Goal: Information Seeking & Learning: Find contact information

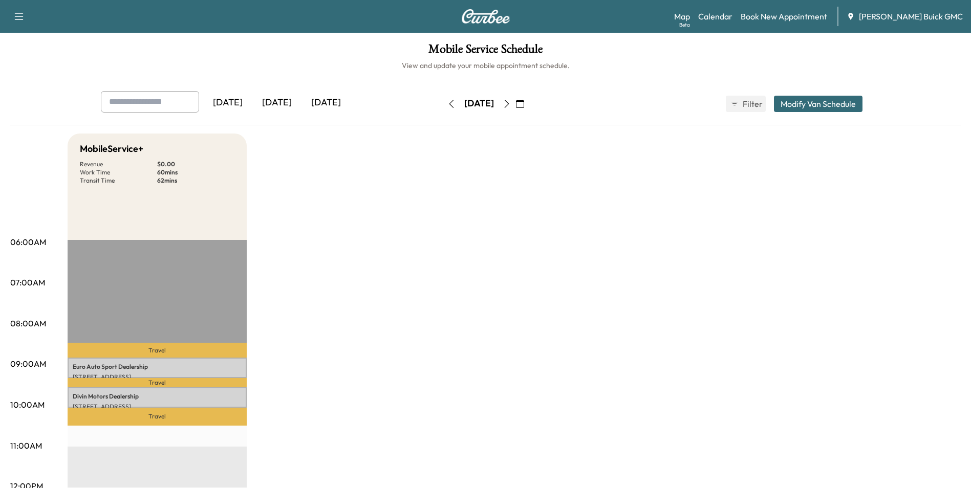
click at [448, 103] on icon "button" at bounding box center [452, 104] width 8 height 8
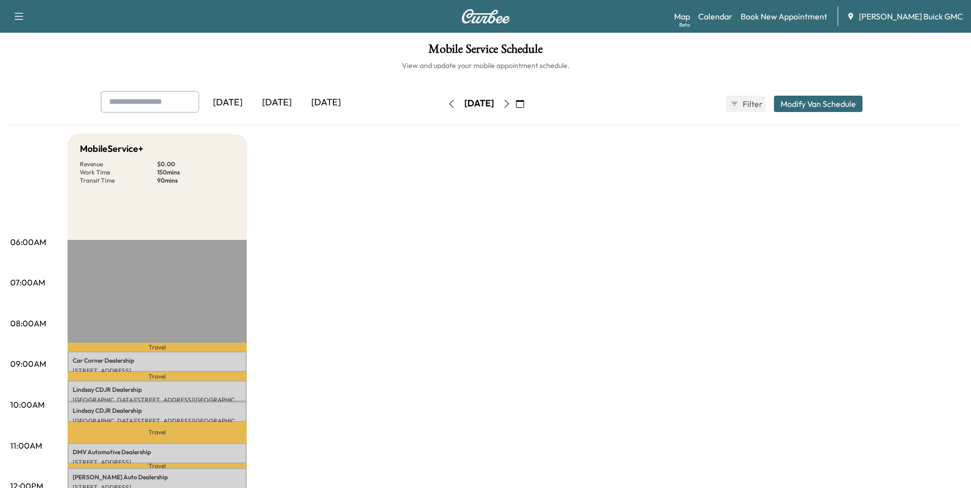
click at [449, 101] on icon "button" at bounding box center [451, 104] width 5 height 8
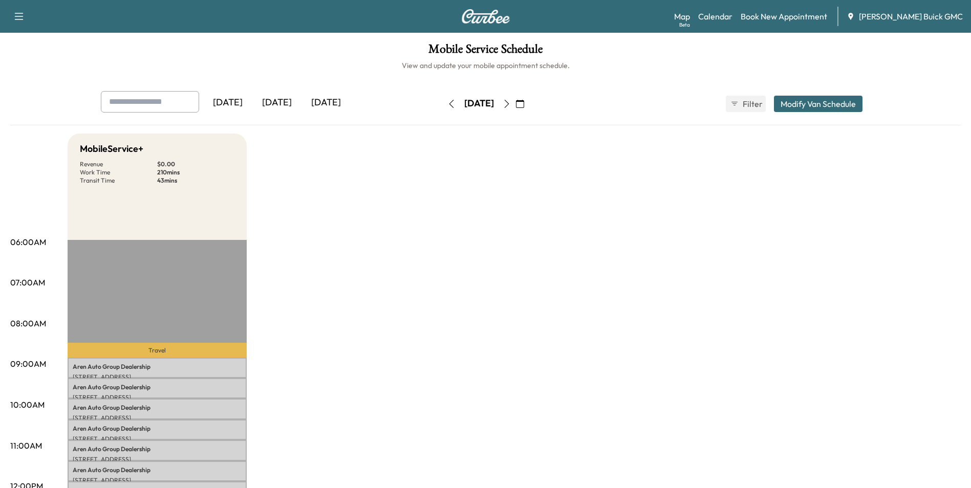
click at [448, 102] on icon "button" at bounding box center [452, 104] width 8 height 8
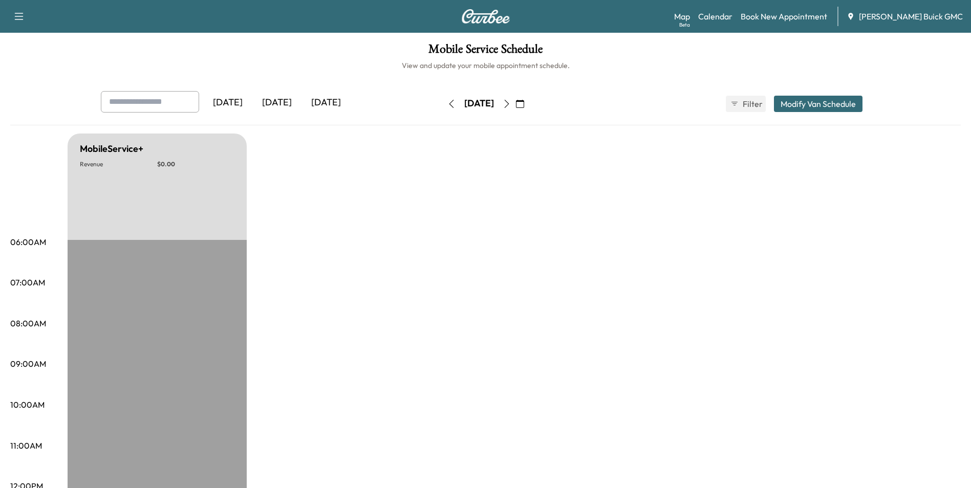
click at [448, 104] on icon "button" at bounding box center [452, 104] width 8 height 8
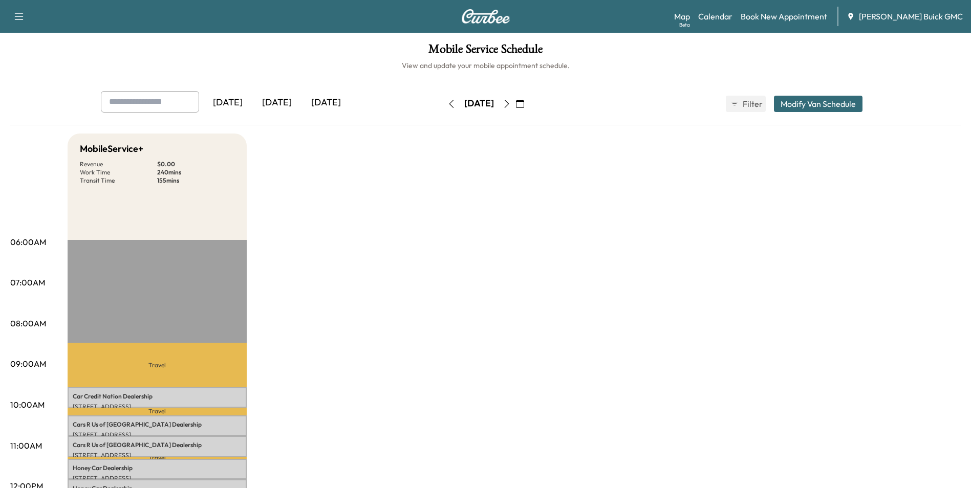
click at [448, 102] on icon "button" at bounding box center [452, 104] width 8 height 8
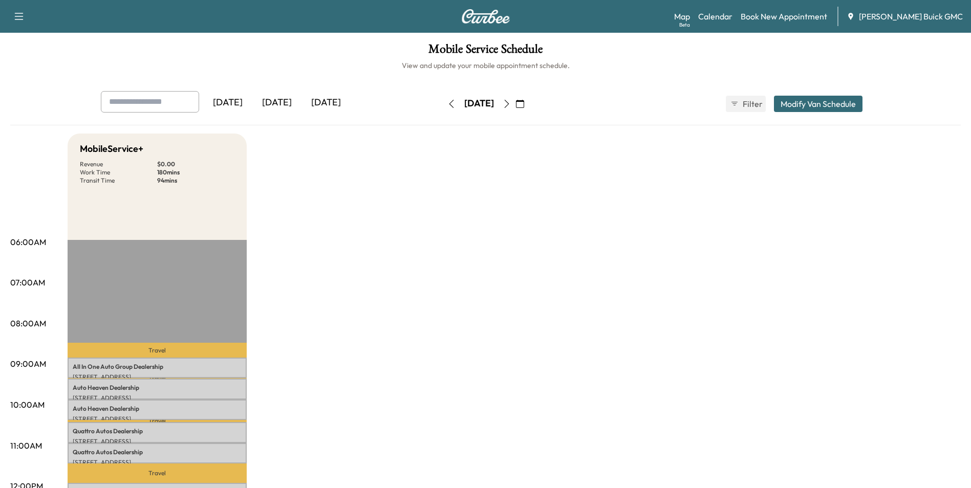
click at [448, 102] on icon "button" at bounding box center [452, 104] width 8 height 8
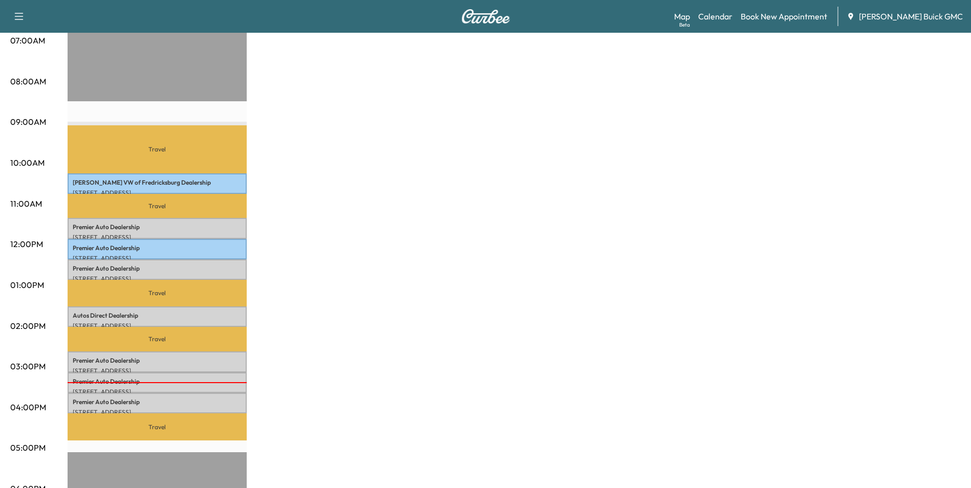
scroll to position [307, 0]
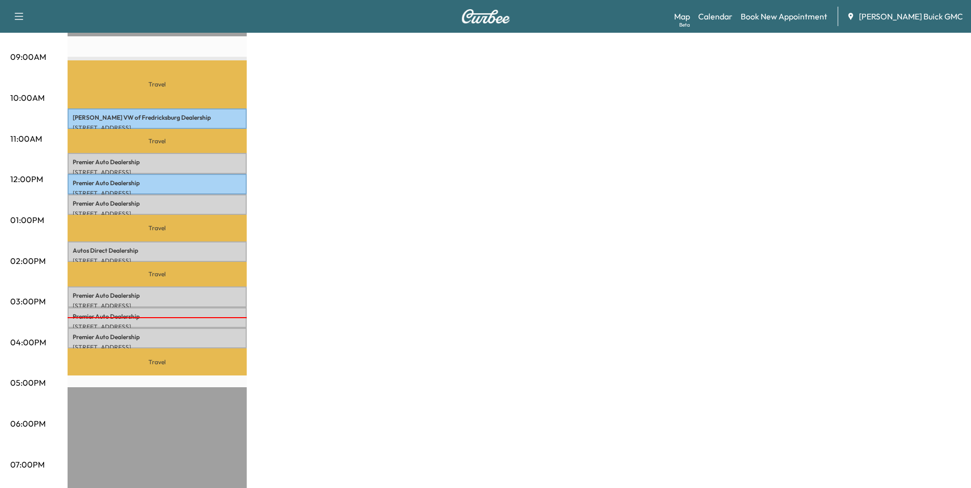
click at [311, 283] on div "MobileService+ Revenue $ 0.00 Work Time 240 mins Transit Time 220 mins Travel […" at bounding box center [514, 210] width 893 height 768
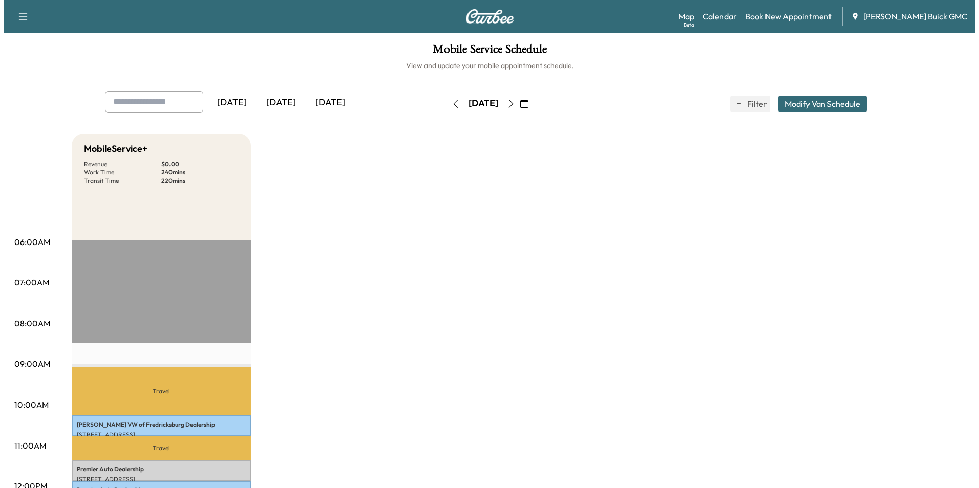
scroll to position [256, 0]
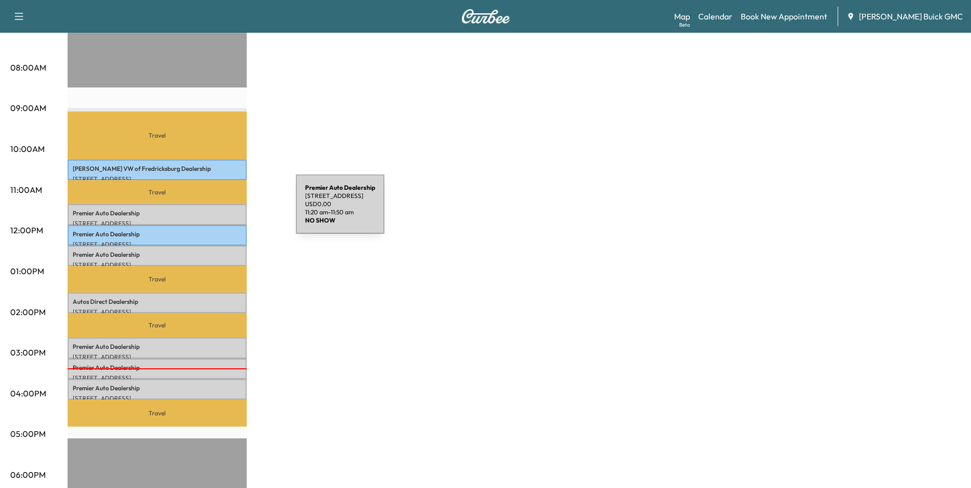
click at [219, 210] on p "Premier Auto Dealership" at bounding box center [157, 213] width 169 height 8
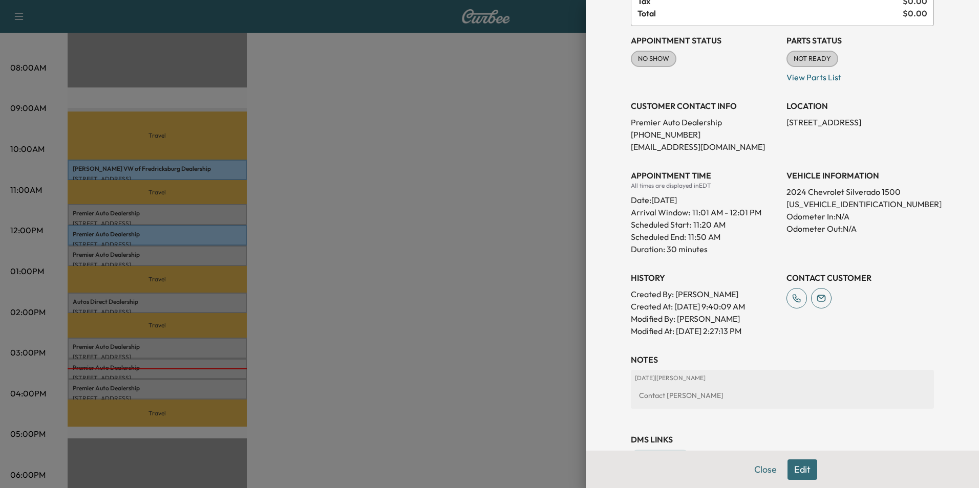
scroll to position [102, 0]
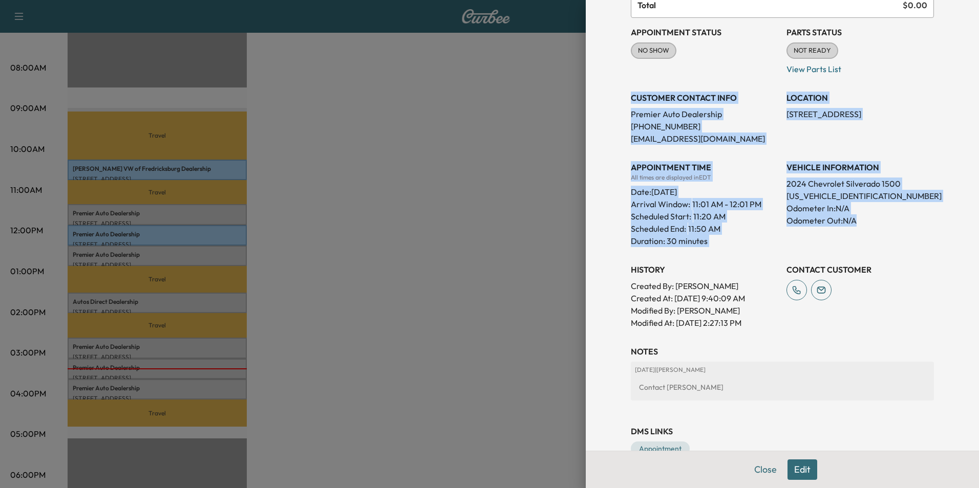
drag, startPoint x: 624, startPoint y: 96, endPoint x: 890, endPoint y: 241, distance: 303.3
click at [890, 241] on div "Appointment Status NO SHOW Mark as Not Ready Parts Status NOT READY Mark as Rea…" at bounding box center [782, 173] width 303 height 311
copy div "CUSTOMER CONTACT INFO Premier Auto Dealership [PHONE_NUMBER] [EMAIL_ADDRESS][DO…"
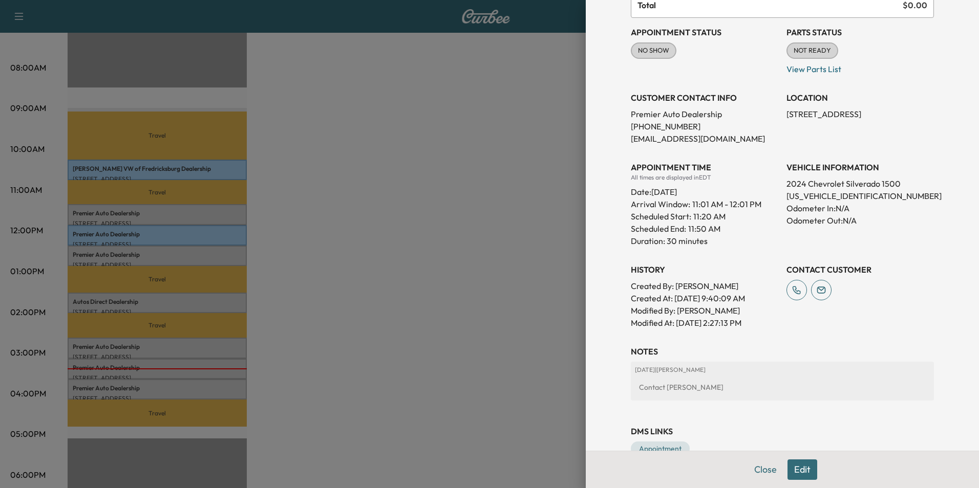
click at [391, 228] on div at bounding box center [489, 244] width 979 height 488
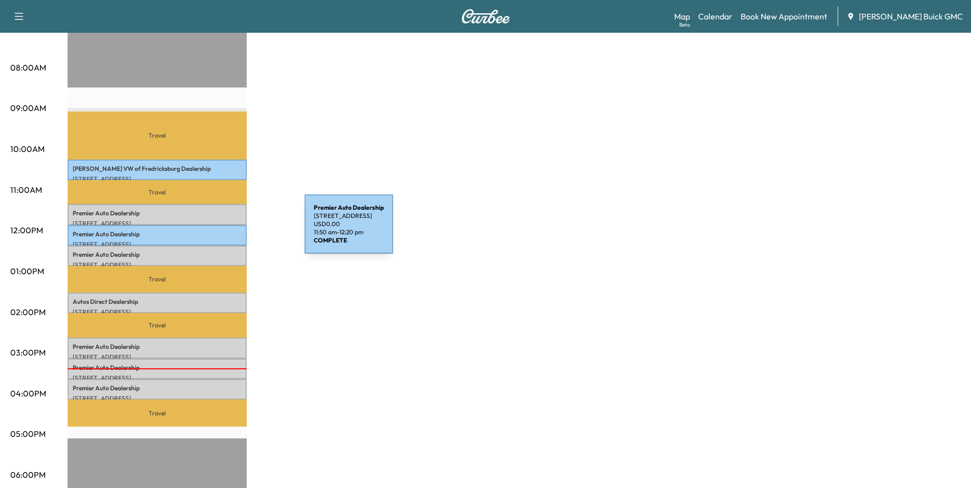
click at [228, 230] on p "Premier Auto Dealership" at bounding box center [157, 234] width 169 height 8
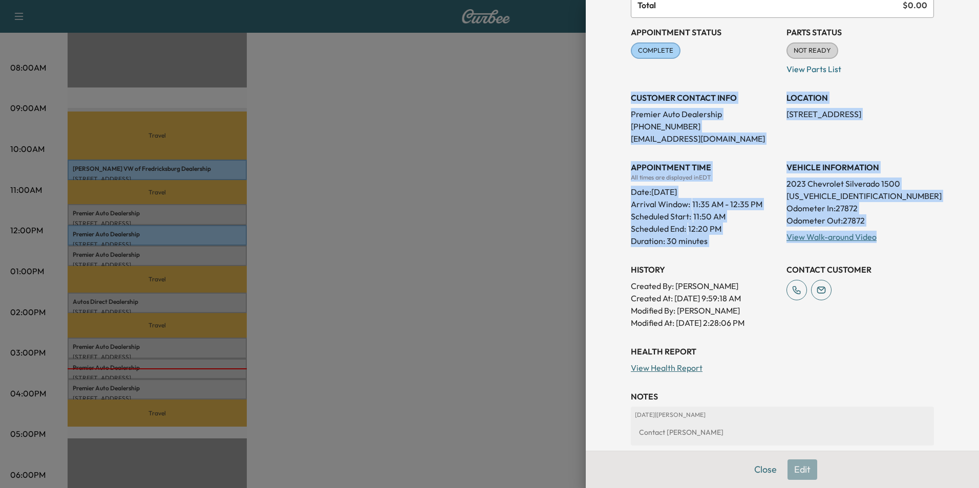
drag, startPoint x: 624, startPoint y: 96, endPoint x: 903, endPoint y: 246, distance: 316.1
click at [903, 246] on div "Appointment Status COMPLETE Mark as Not Ready Parts Status NOT READY Mark as Re…" at bounding box center [782, 173] width 303 height 311
copy div "CUSTOMER CONTACT INFO Premier Auto Dealership [PHONE_NUMBER] [EMAIL_ADDRESS][DO…"
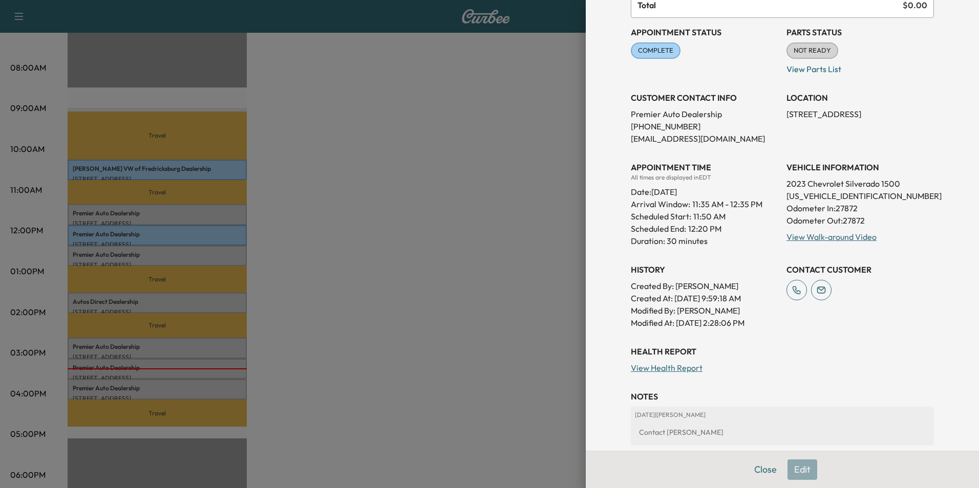
click at [400, 234] on div at bounding box center [489, 244] width 979 height 488
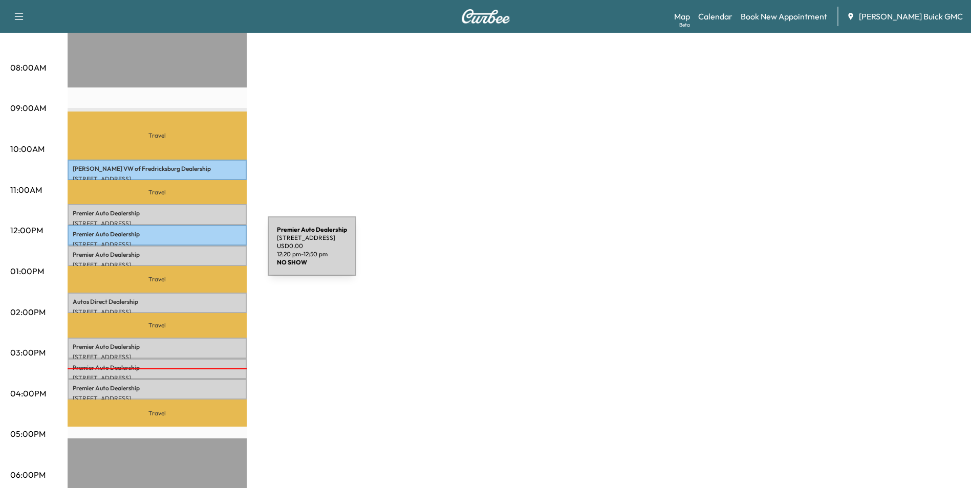
click at [191, 252] on p "Premier Auto Dealership" at bounding box center [157, 255] width 169 height 8
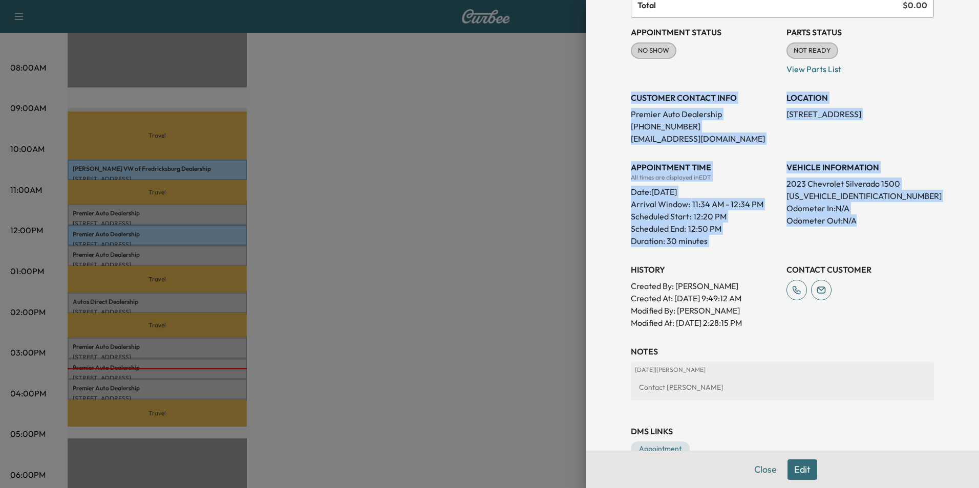
drag, startPoint x: 623, startPoint y: 96, endPoint x: 897, endPoint y: 235, distance: 306.6
click at [897, 235] on div "Appointment Status NO SHOW Mark as Not Ready Parts Status NOT READY Mark as Rea…" at bounding box center [782, 173] width 303 height 311
copy div "CUSTOMER CONTACT INFO Premier Auto Dealership [PHONE_NUMBER] [EMAIL_ADDRESS][DO…"
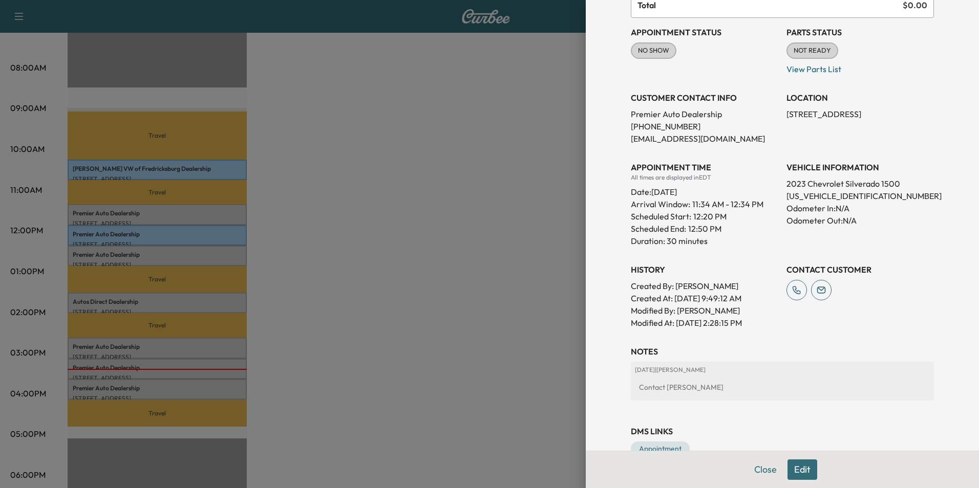
click at [345, 281] on div at bounding box center [489, 244] width 979 height 488
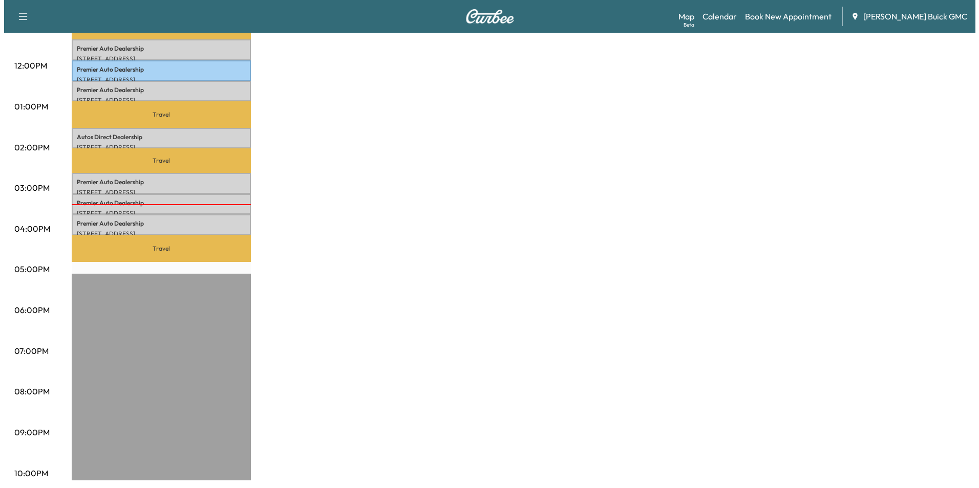
scroll to position [423, 0]
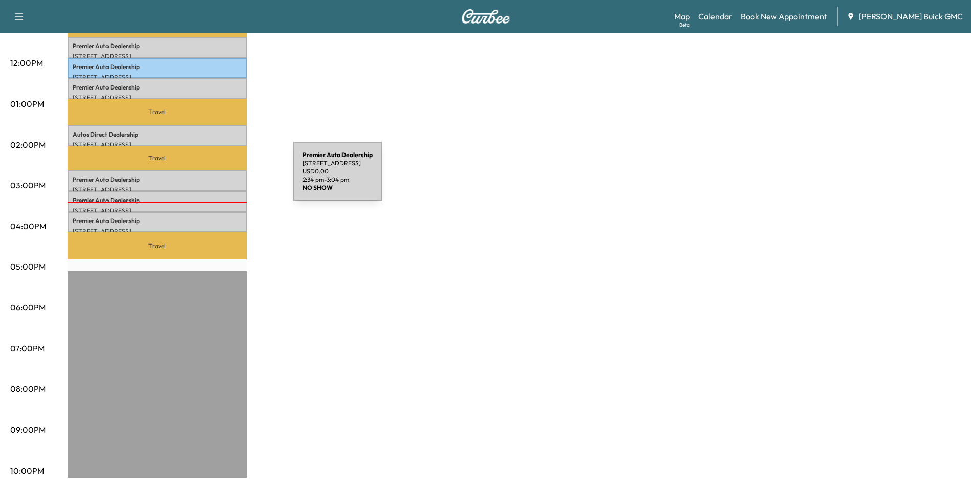
click at [217, 178] on p "Premier Auto Dealership" at bounding box center [157, 180] width 169 height 8
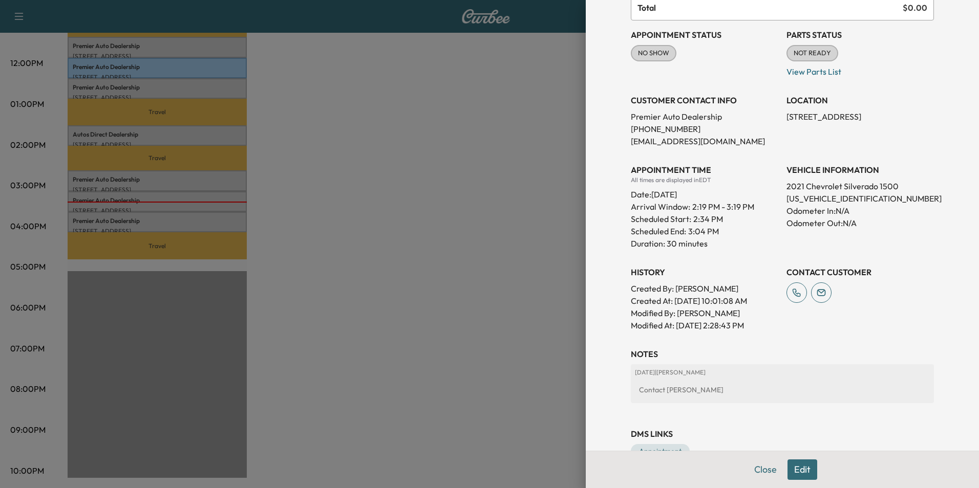
scroll to position [102, 0]
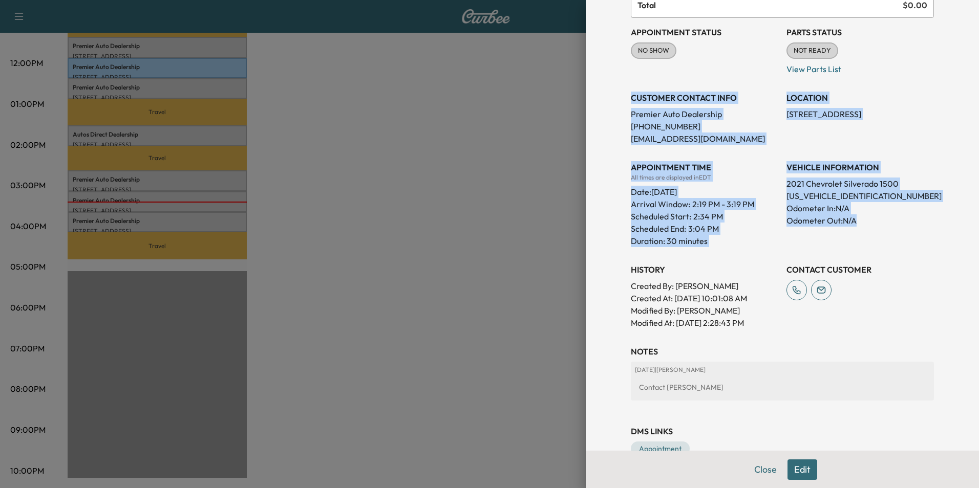
drag, startPoint x: 629, startPoint y: 105, endPoint x: 868, endPoint y: 226, distance: 267.9
click at [868, 226] on div "Appointment Status NO SHOW Mark as Not Ready Parts Status NOT READY Mark as Rea…" at bounding box center [782, 173] width 303 height 311
copy div "CUSTOMER CONTACT INFO Premier Auto Dealership [PHONE_NUMBER] [EMAIL_ADDRESS][DO…"
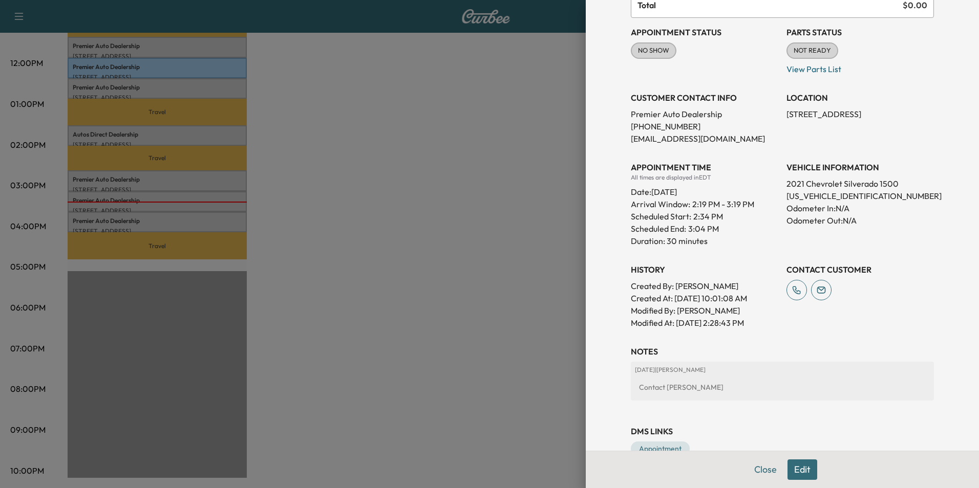
click at [334, 279] on div at bounding box center [489, 244] width 979 height 488
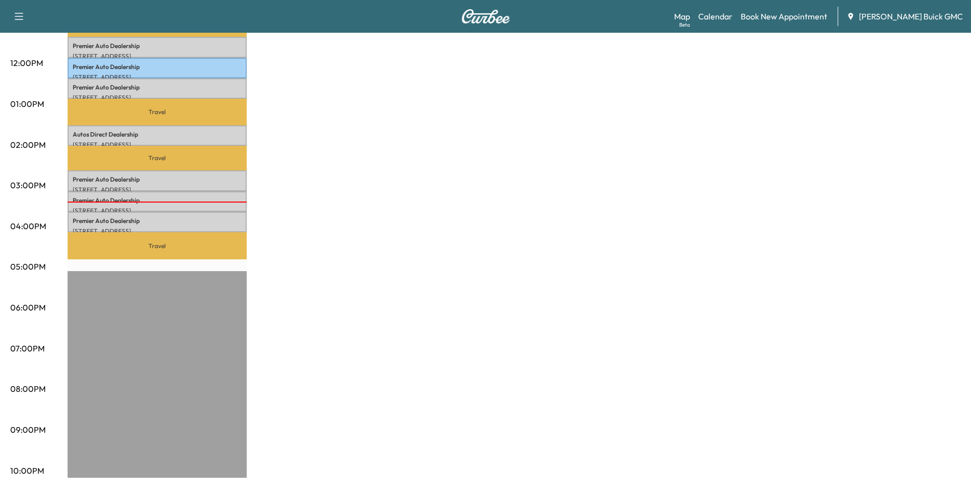
click at [199, 202] on div at bounding box center [157, 202] width 179 height 1
click at [194, 200] on p "Premier Auto Dealership" at bounding box center [157, 201] width 169 height 8
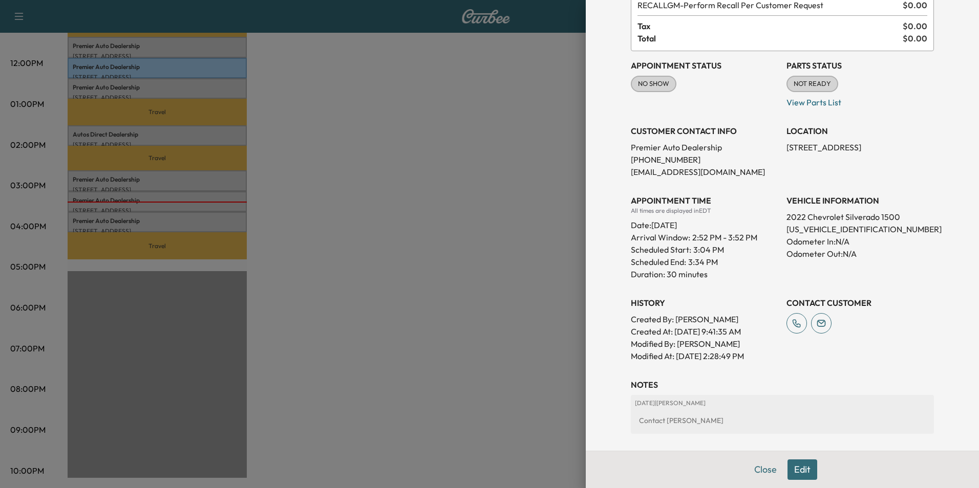
scroll to position [51, 0]
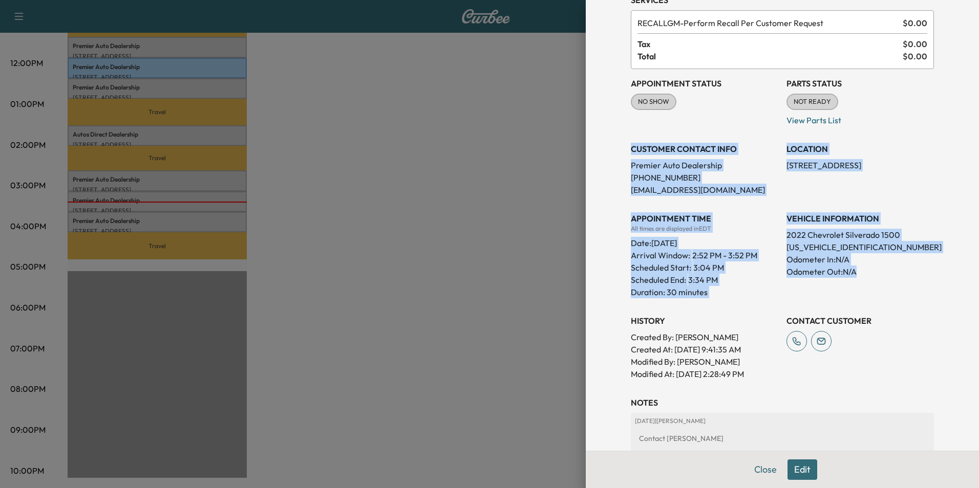
drag, startPoint x: 671, startPoint y: 204, endPoint x: 905, endPoint y: 281, distance: 245.8
click at [905, 281] on div "Appointment Status NO SHOW Mark as Not Ready Parts Status NOT READY Mark as Rea…" at bounding box center [782, 224] width 303 height 311
copy div "CUSTOMER CONTACT INFO Premier Auto Dealership [PHONE_NUMBER] [EMAIL_ADDRESS][DO…"
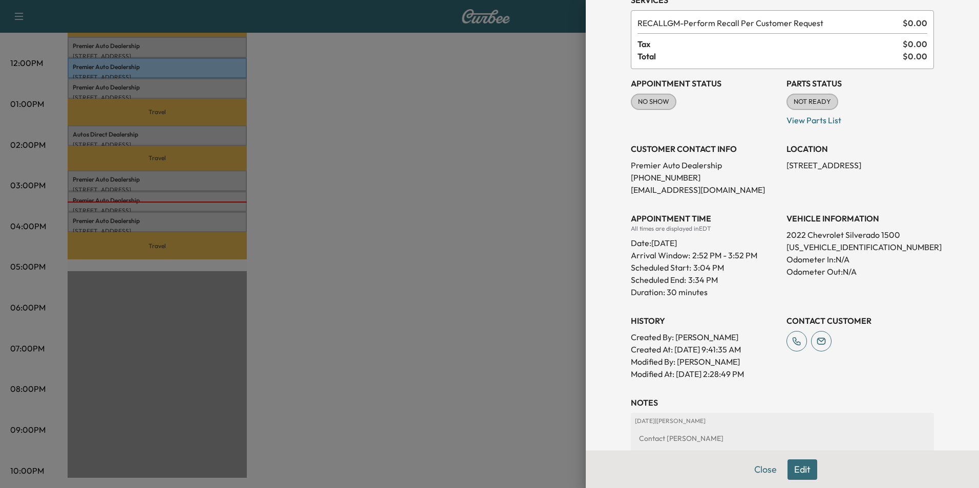
click at [321, 262] on div at bounding box center [489, 244] width 979 height 488
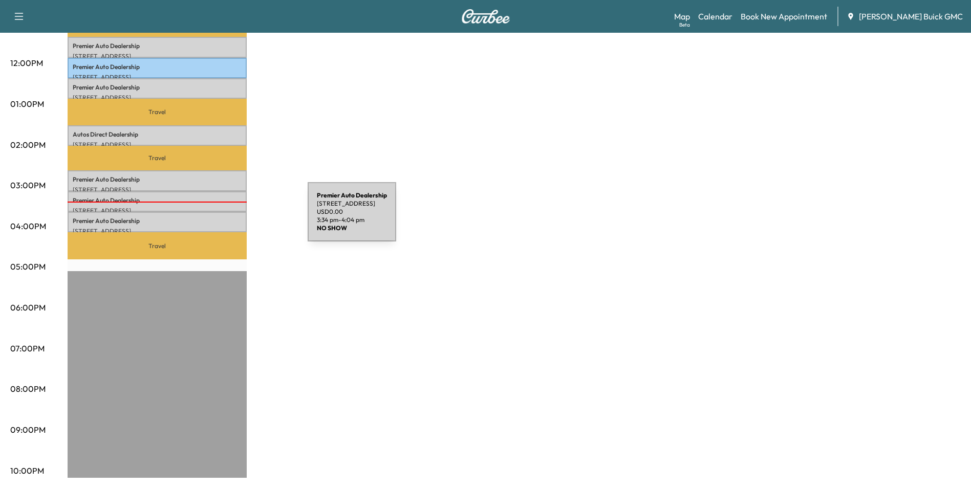
click at [231, 218] on p "Premier Auto Dealership" at bounding box center [157, 221] width 169 height 8
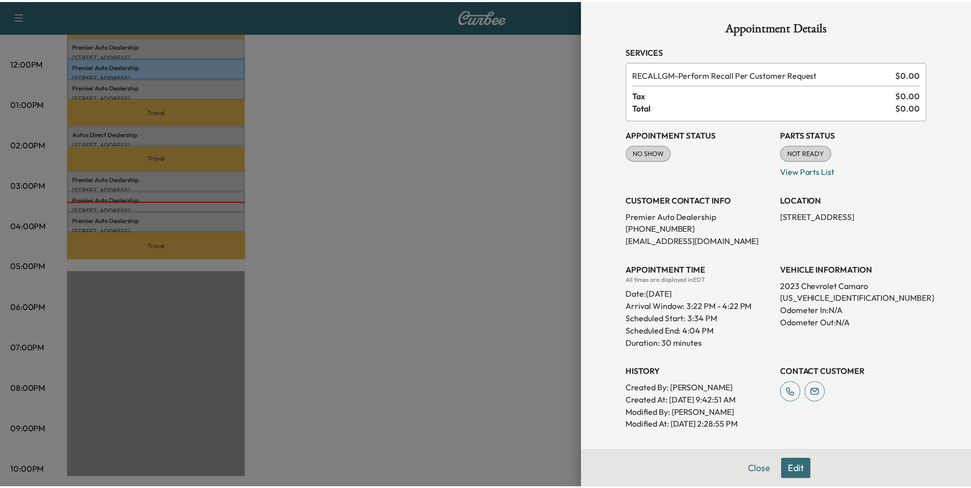
scroll to position [102, 0]
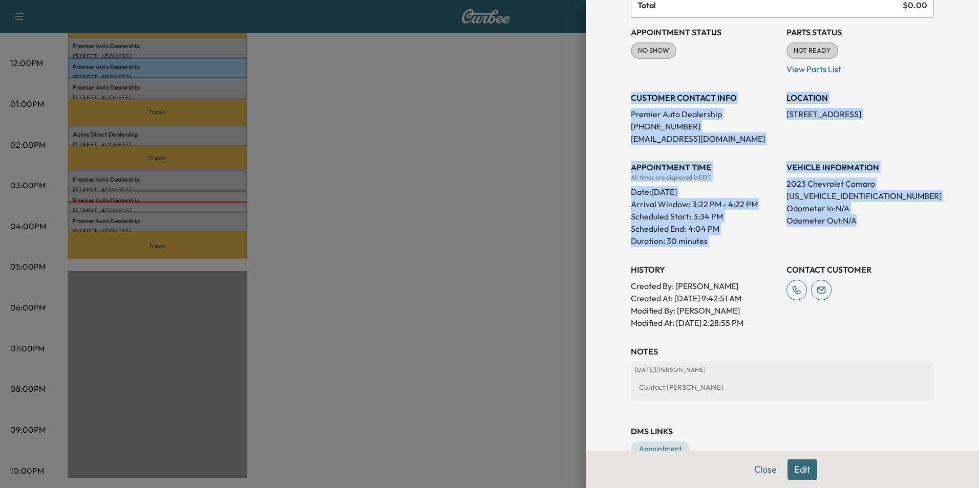
drag, startPoint x: 721, startPoint y: 215, endPoint x: 939, endPoint y: 227, distance: 218.5
click at [939, 227] on div "Appointment Details Services RECALLGM - Perform Recall Per Customer Request $ 0…" at bounding box center [782, 244] width 393 height 488
copy div "CUSTOMER CONTACT INFO Premier Auto Dealership [PHONE_NUMBER] [EMAIL_ADDRESS][DO…"
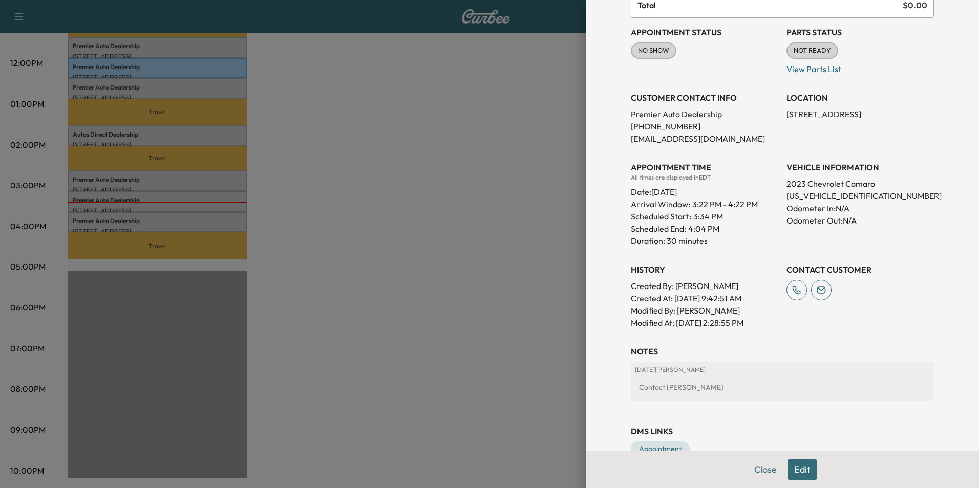
click at [396, 272] on div at bounding box center [489, 244] width 979 height 488
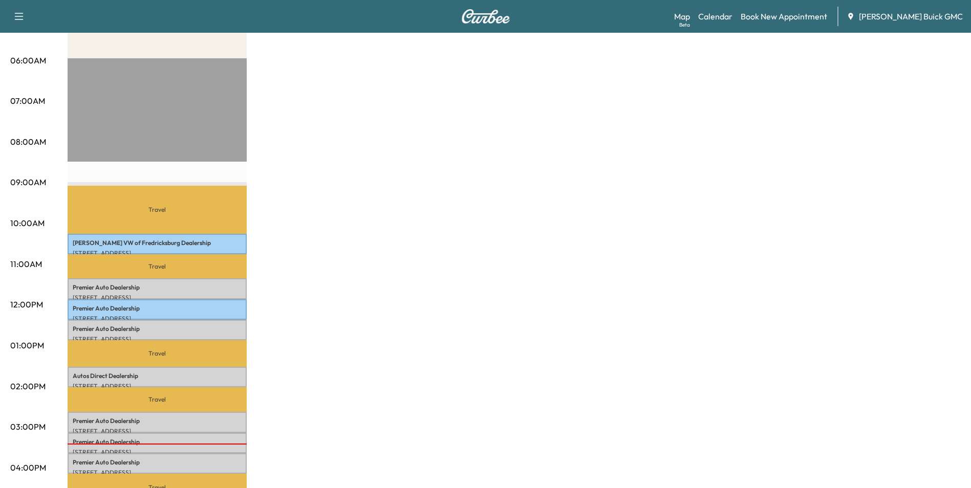
scroll to position [0, 0]
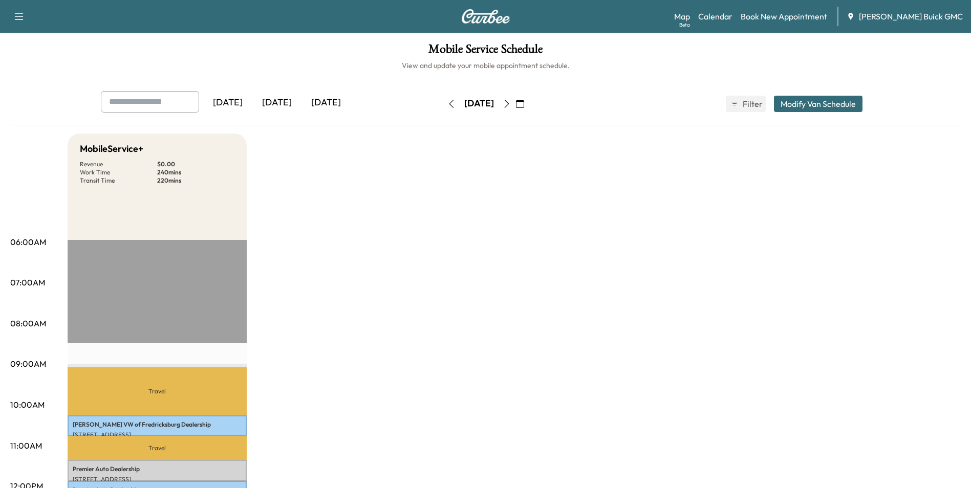
click at [324, 102] on div "[DATE]" at bounding box center [326, 103] width 49 height 24
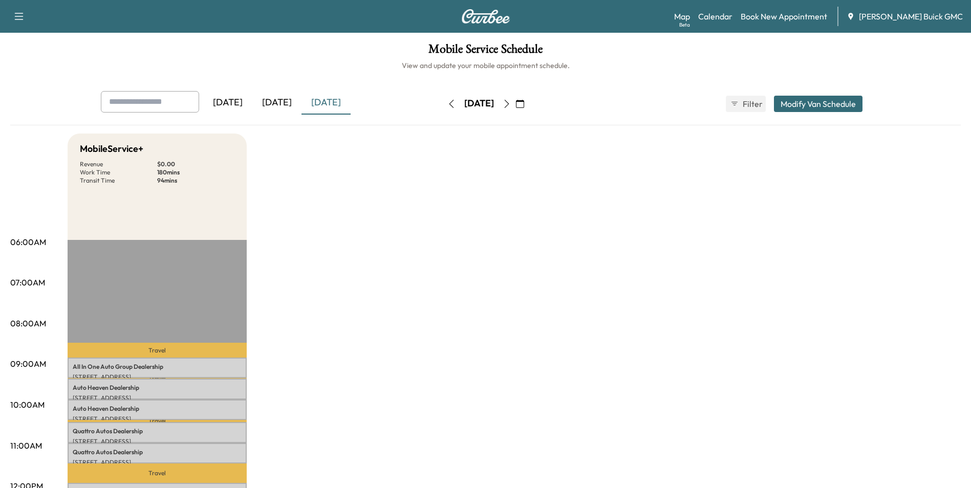
click at [511, 103] on icon "button" at bounding box center [507, 104] width 8 height 8
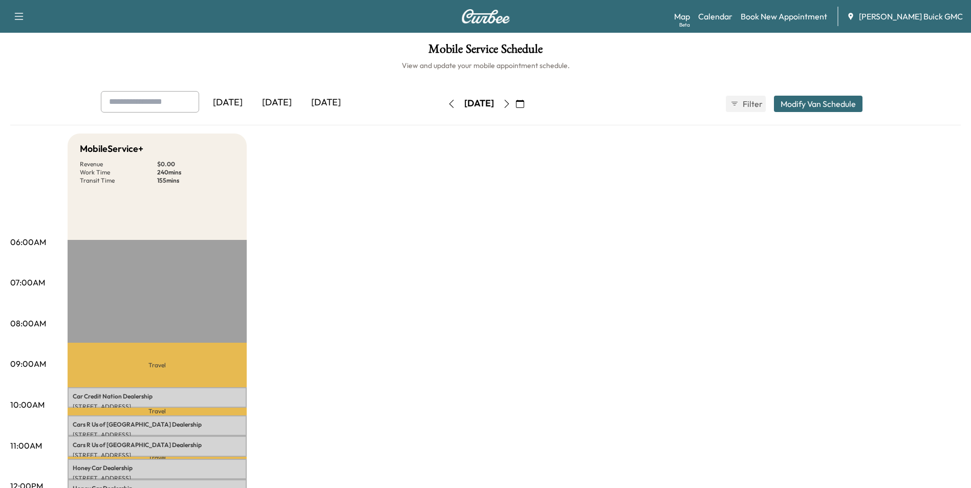
click at [511, 102] on icon "button" at bounding box center [507, 104] width 8 height 8
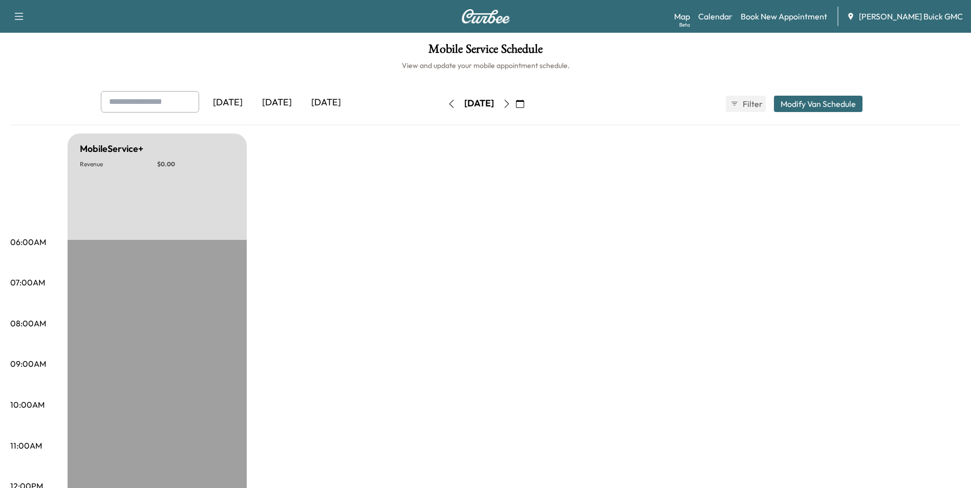
click at [511, 103] on icon "button" at bounding box center [507, 104] width 8 height 8
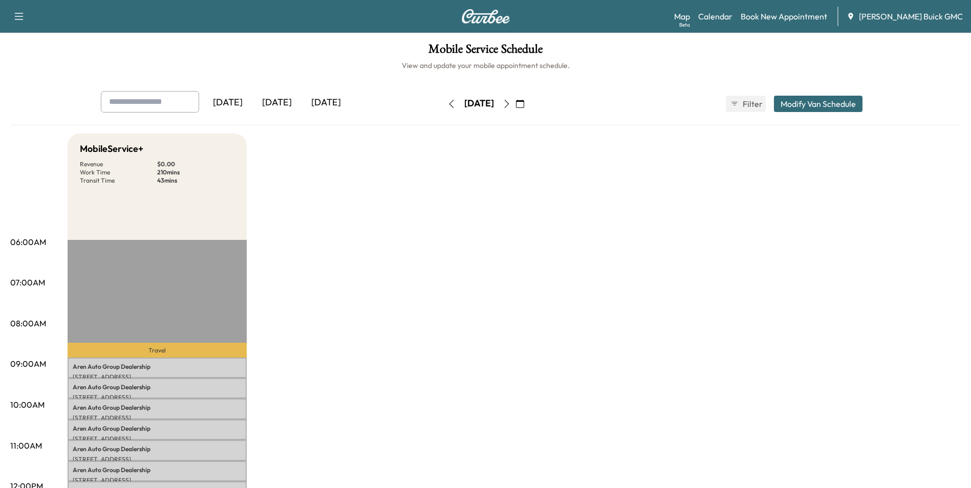
click at [511, 102] on icon "button" at bounding box center [507, 104] width 8 height 8
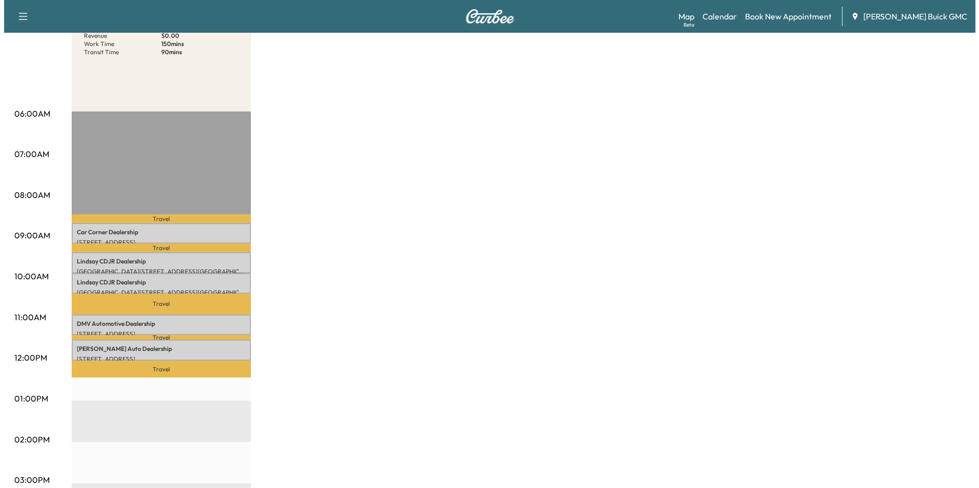
scroll to position [154, 0]
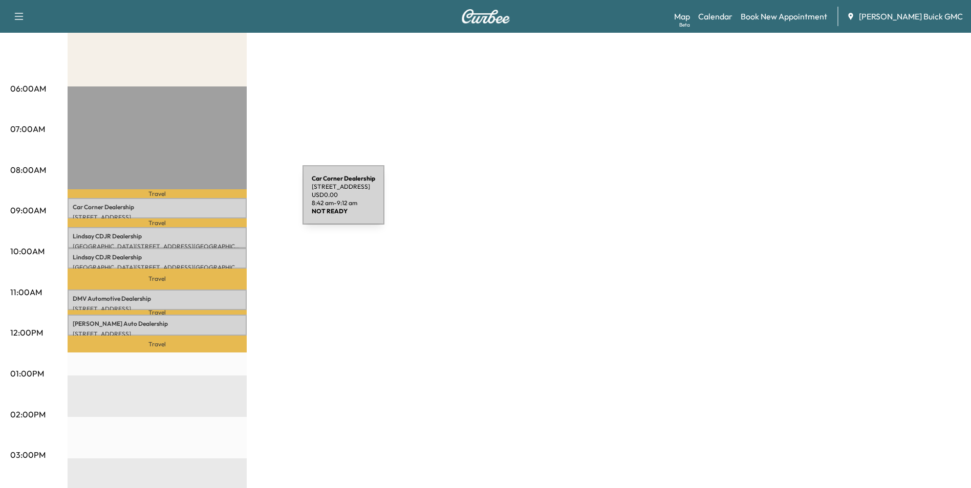
click at [226, 201] on div "Car Corner Dealership [STREET_ADDRESS] USD 0.00 8:42 am - 9:12 am" at bounding box center [157, 208] width 179 height 20
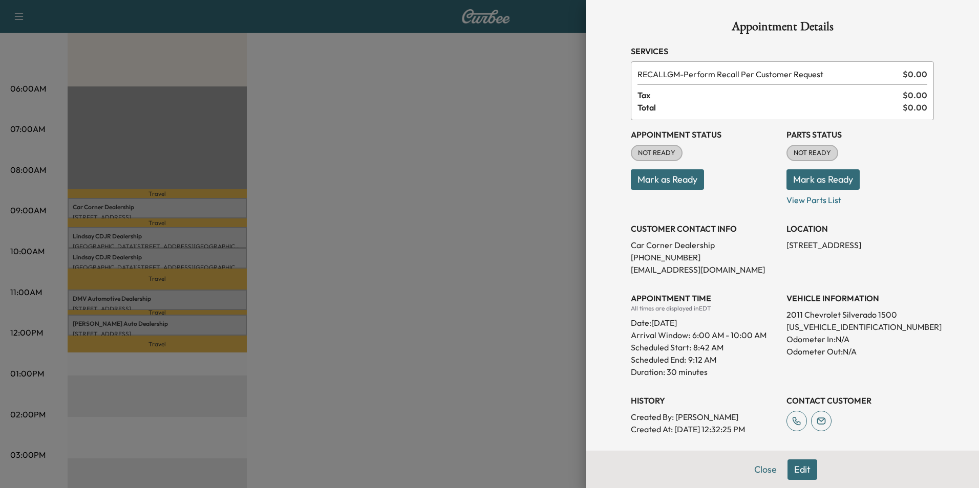
scroll to position [102, 0]
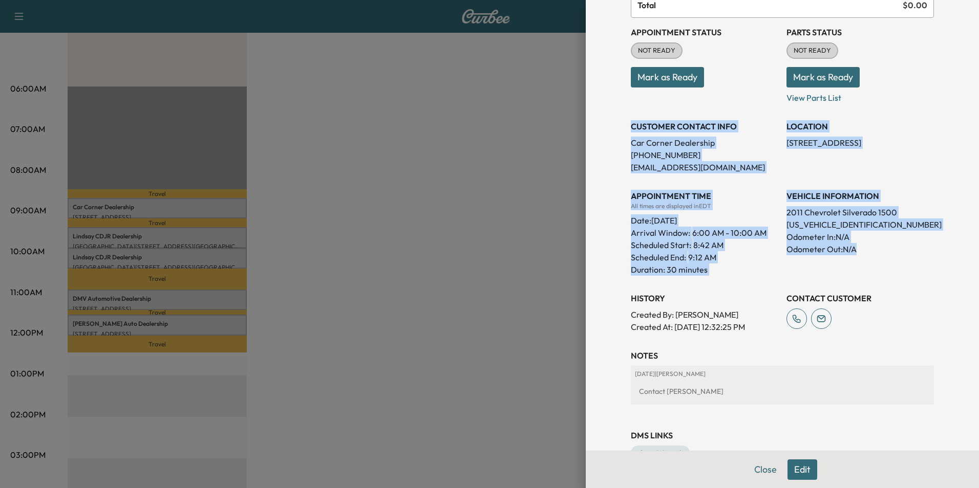
drag, startPoint x: 624, startPoint y: 126, endPoint x: 898, endPoint y: 246, distance: 299.2
click at [898, 246] on div "Appointment Status NOT READY Mark as Ready Parts Status NOT READY Mark as Ready…" at bounding box center [782, 175] width 303 height 315
copy div "CUSTOMER CONTACT INFO Car Corner Dealership [PHONE_NUMBER] [EMAIL_ADDRESS][DOMA…"
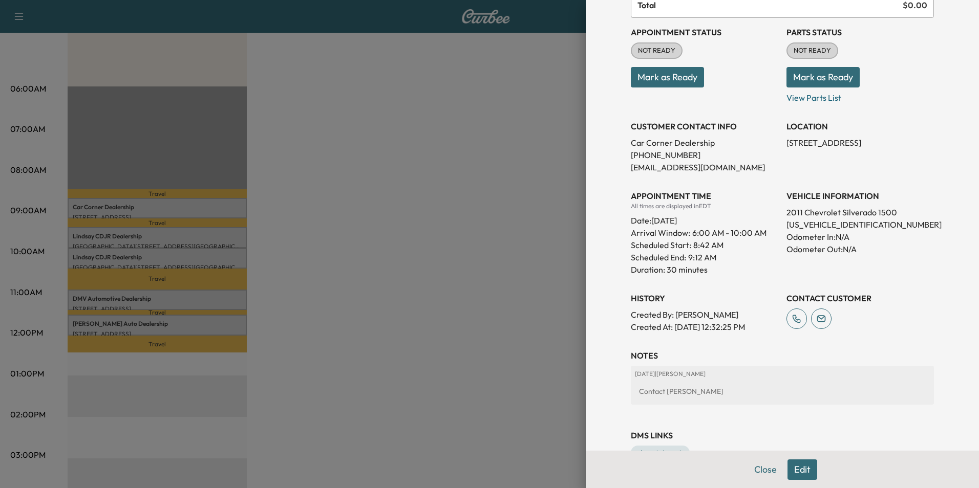
click at [346, 195] on div at bounding box center [489, 244] width 979 height 488
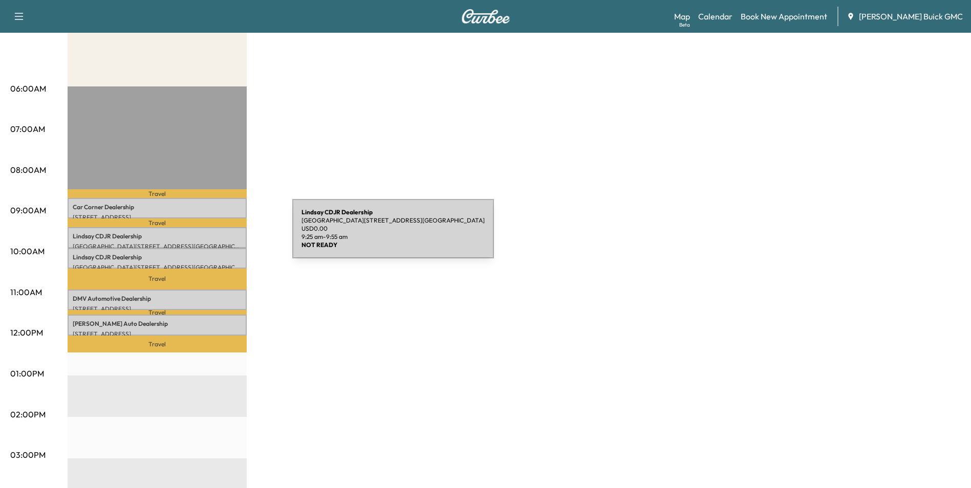
click at [216, 235] on p "[PERSON_NAME] CDJR Dealership" at bounding box center [157, 236] width 169 height 8
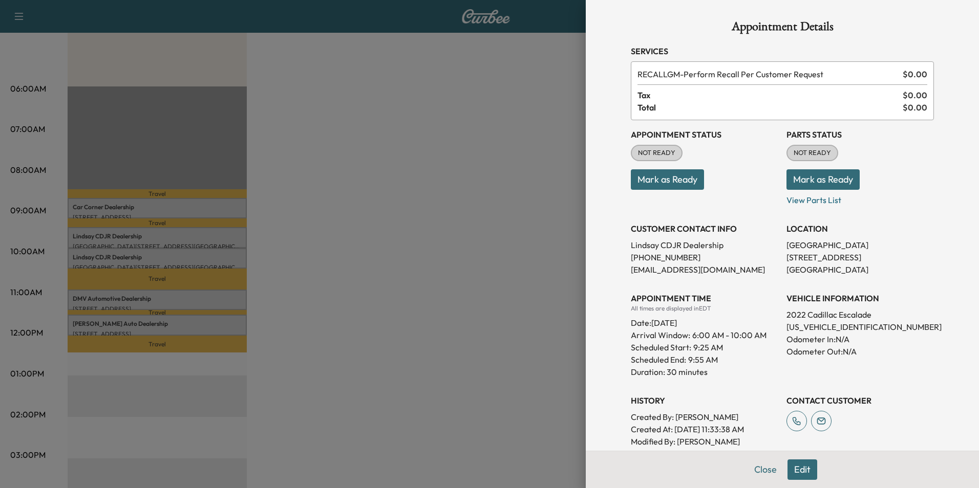
scroll to position [154, 0]
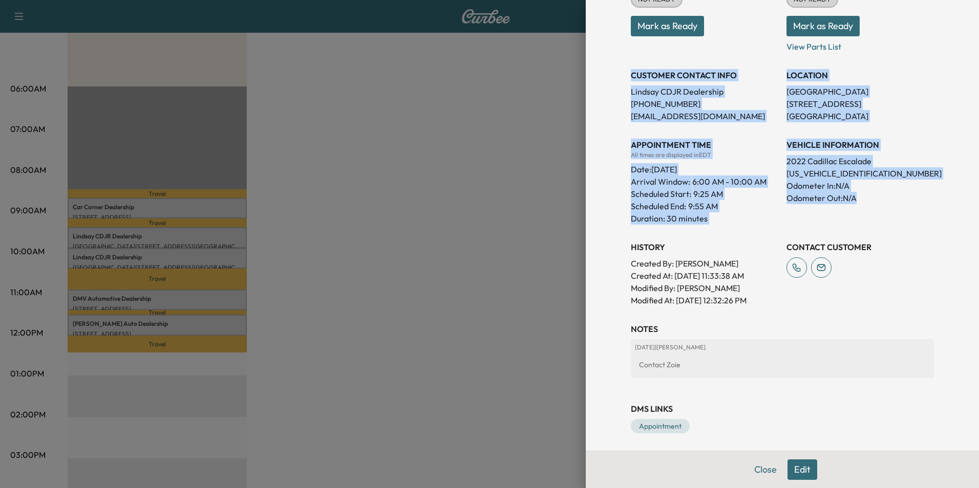
drag, startPoint x: 665, startPoint y: 90, endPoint x: 912, endPoint y: 205, distance: 272.8
click at [912, 205] on div "Appointment Status NOT READY Mark as Ready Parts Status NOT READY Mark as Ready…" at bounding box center [782, 137] width 303 height 340
copy div "CUSTOMER CONTACT INFO [PERSON_NAME] CDJR Dealership [PHONE_NUMBER] [EMAIL_ADDRE…"
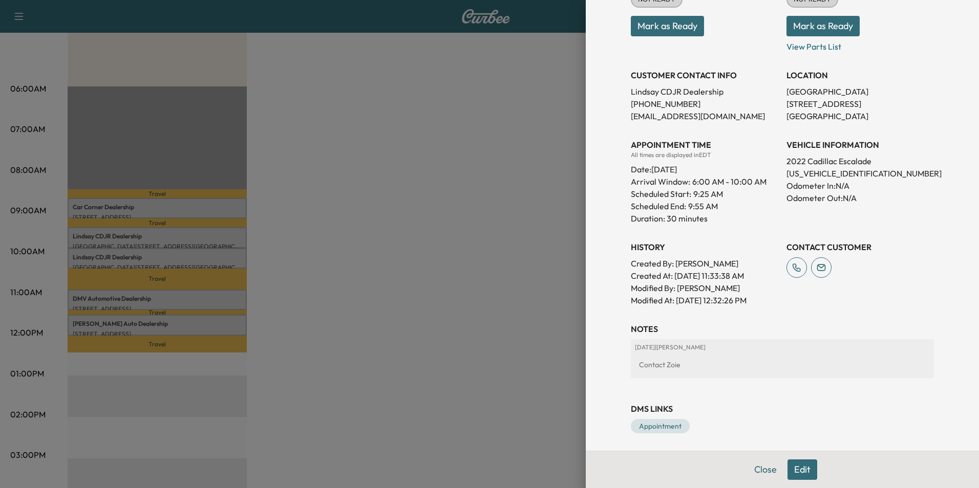
click at [417, 314] on div at bounding box center [489, 244] width 979 height 488
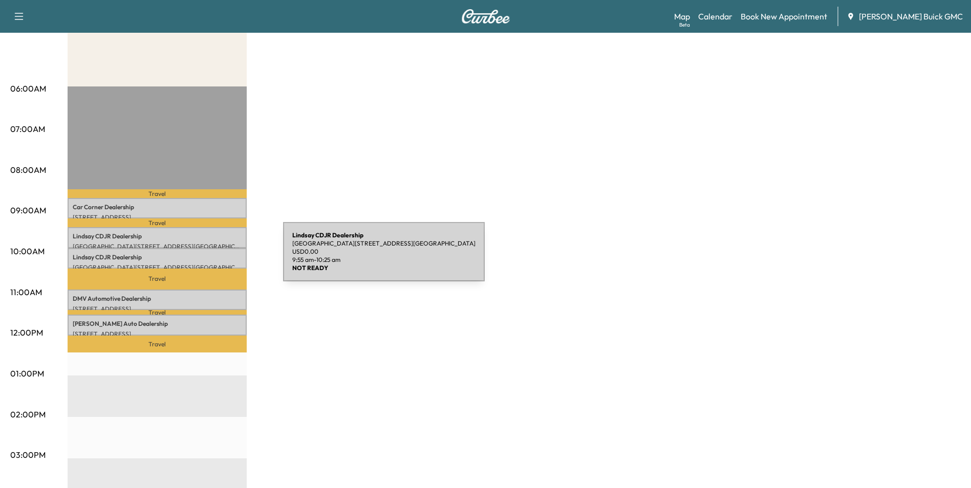
click at [206, 258] on p "[PERSON_NAME] CDJR Dealership" at bounding box center [157, 257] width 169 height 8
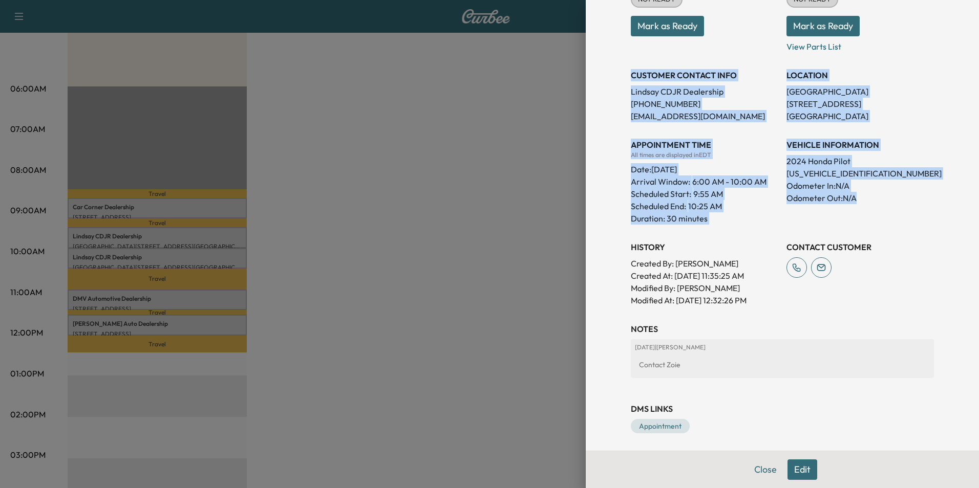
drag, startPoint x: 652, startPoint y: 119, endPoint x: 857, endPoint y: 205, distance: 222.6
click at [857, 205] on div "Appointment Status NOT READY Mark as Ready Parts Status NOT READY Mark as Ready…" at bounding box center [782, 137] width 303 height 340
copy div "CUSTOMER CONTACT INFO [PERSON_NAME] CDJR Dealership [PHONE_NUMBER] [EMAIL_ADDRE…"
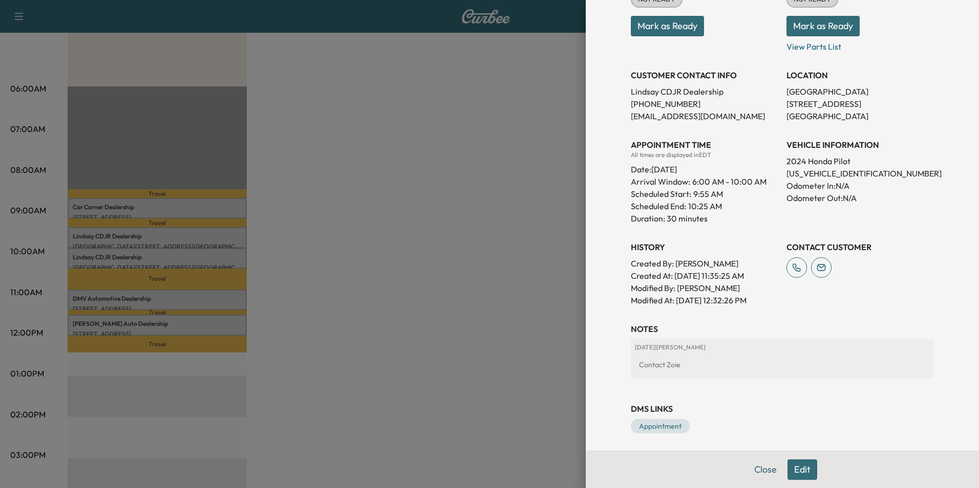
click at [420, 257] on div at bounding box center [489, 244] width 979 height 488
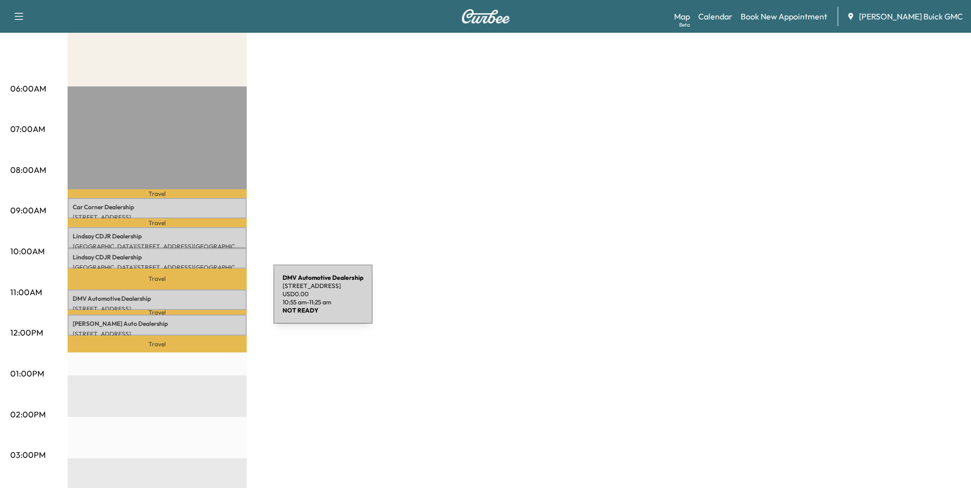
click at [197, 301] on div "DMV Automotive Dealership [STREET_ADDRESS] USD 0.00 10:55 am - 11:25 am" at bounding box center [157, 300] width 179 height 20
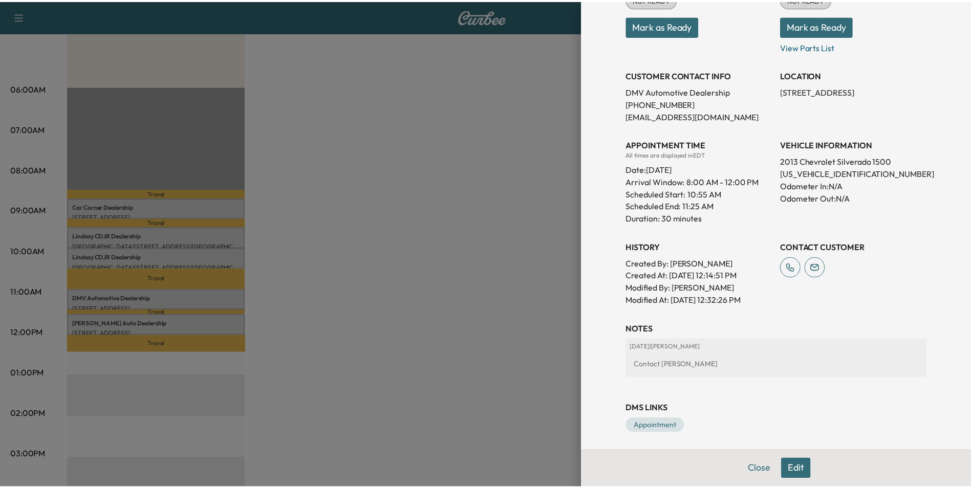
scroll to position [0, 0]
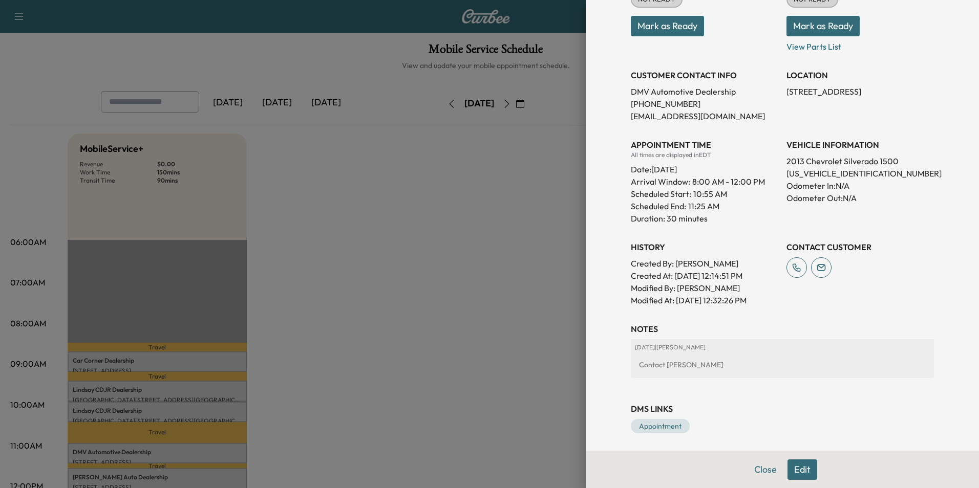
click at [872, 201] on p "Odometer Out: N/A" at bounding box center [859, 198] width 147 height 12
click at [874, 186] on p "Odometer In: N/A" at bounding box center [859, 186] width 147 height 12
click at [735, 122] on p "[EMAIL_ADDRESS][DOMAIN_NAME]" at bounding box center [704, 116] width 147 height 12
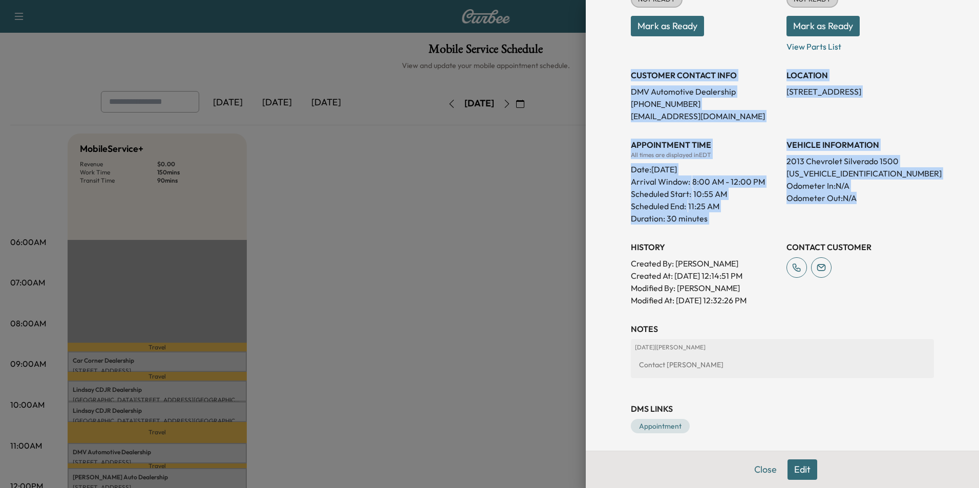
drag, startPoint x: 624, startPoint y: 73, endPoint x: 869, endPoint y: 210, distance: 281.0
click at [869, 210] on div "Appointment Status NOT READY Mark as Ready Parts Status NOT READY Mark as Ready…" at bounding box center [782, 137] width 303 height 340
copy div "CUSTOMER CONTACT INFO DMV Automotive Dealership [PHONE_NUMBER] [EMAIL_ADDRESS][…"
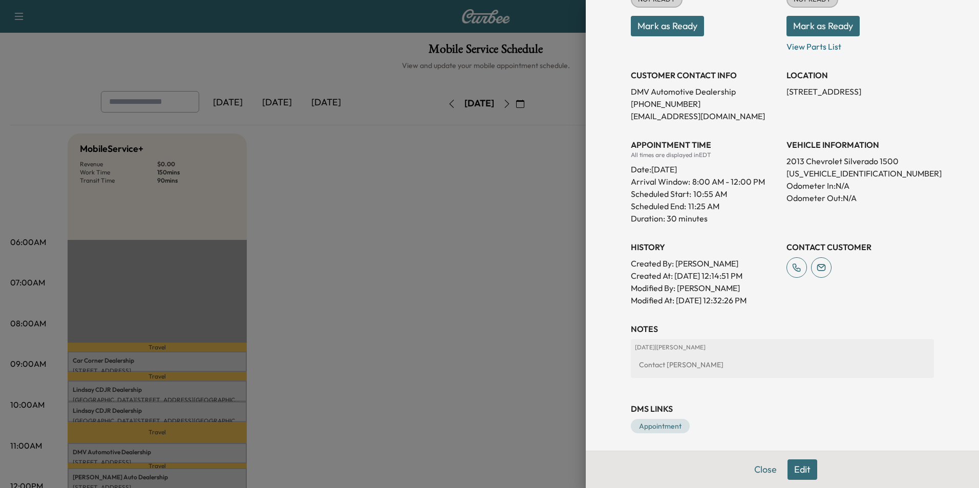
click at [435, 311] on div at bounding box center [489, 244] width 979 height 488
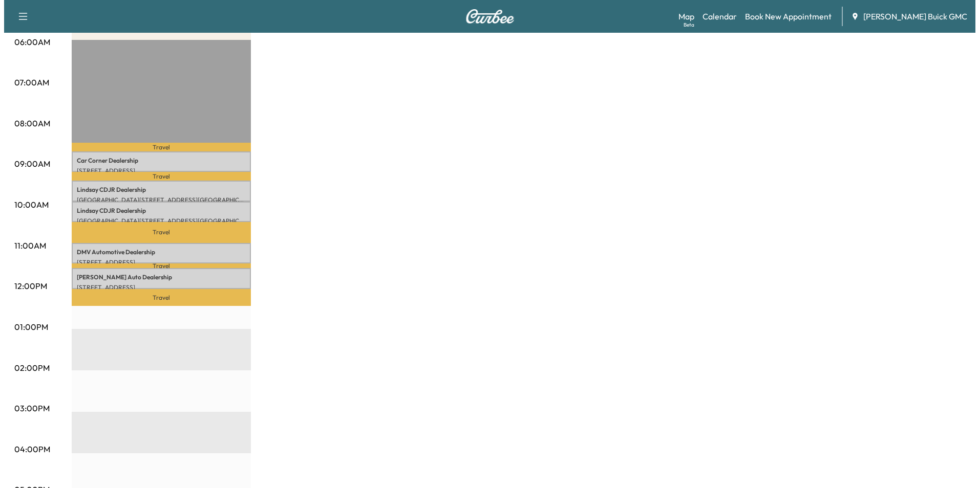
scroll to position [205, 0]
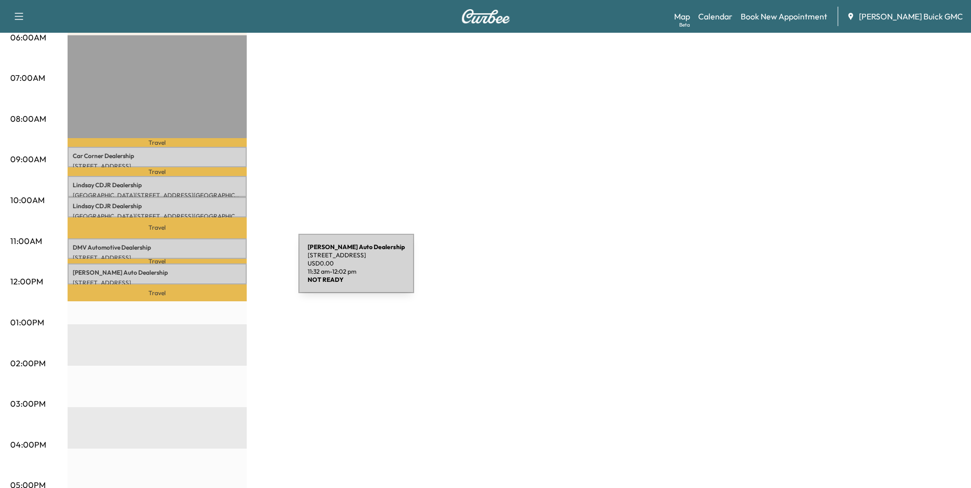
click at [222, 270] on p "[PERSON_NAME] Auto Dealership" at bounding box center [157, 273] width 169 height 8
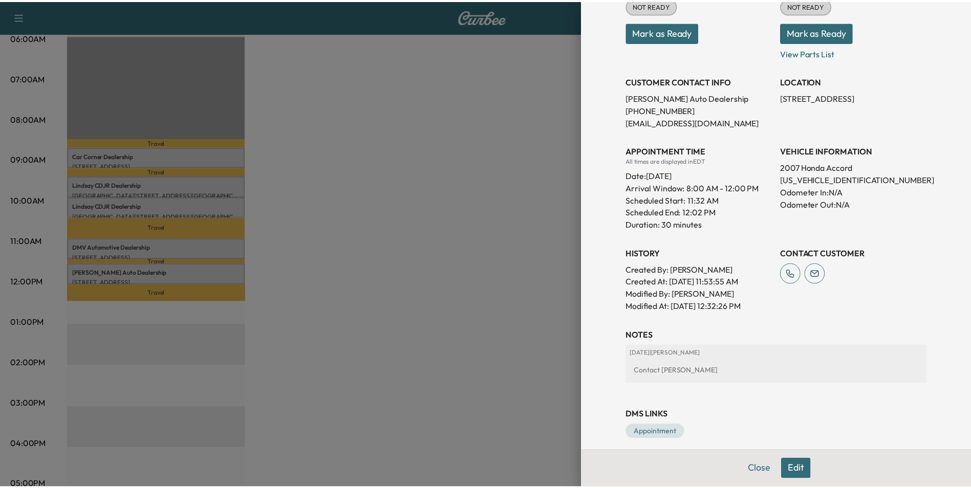
scroll to position [157, 0]
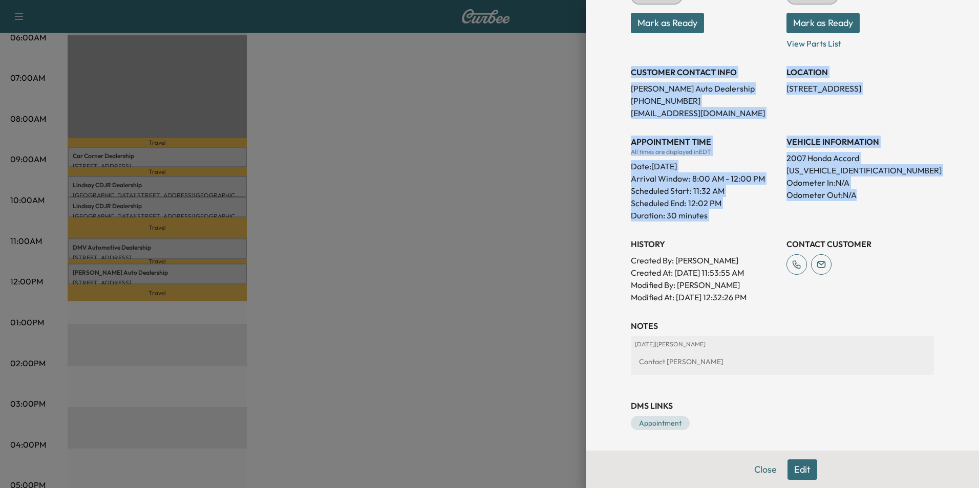
drag, startPoint x: 624, startPoint y: 70, endPoint x: 889, endPoint y: 209, distance: 299.6
click at [889, 209] on div "Appointment Status NOT READY Mark as Ready Parts Status NOT READY Mark as Ready…" at bounding box center [782, 134] width 303 height 340
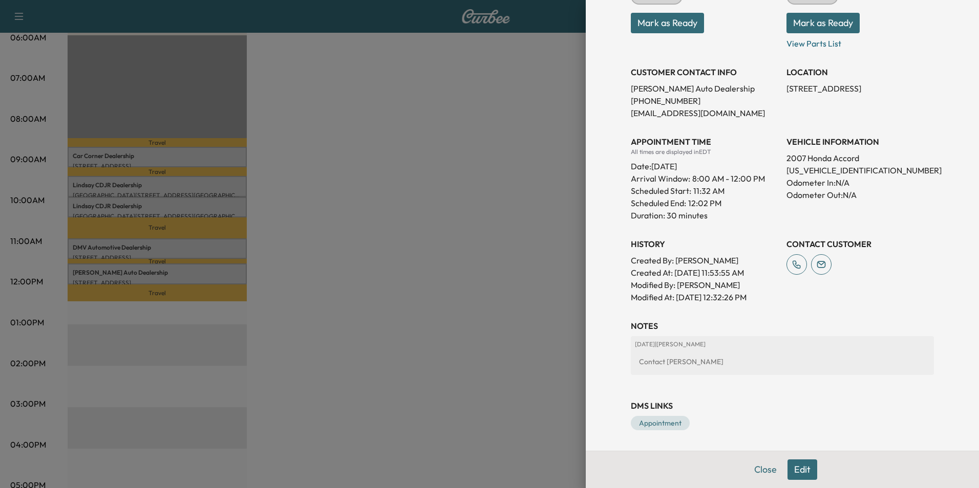
click at [429, 246] on div at bounding box center [489, 244] width 979 height 488
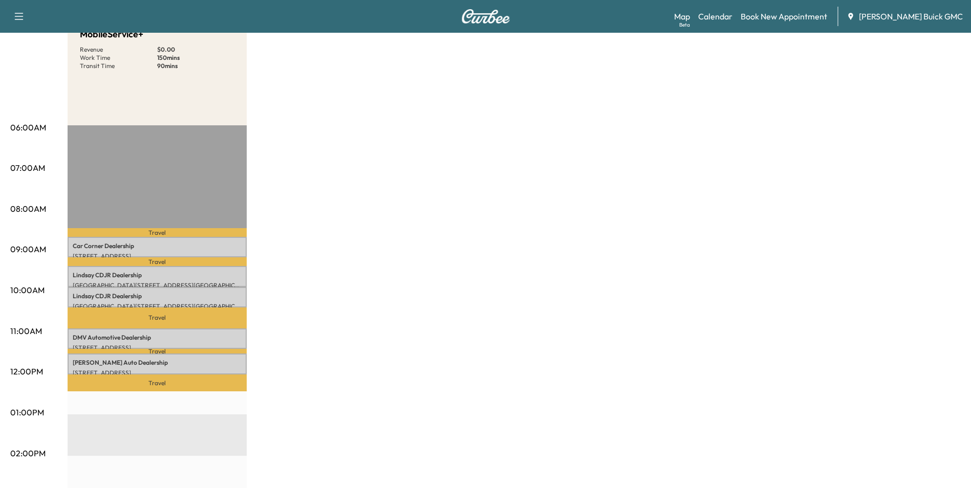
scroll to position [0, 0]
